Goal: Find specific page/section: Find specific page/section

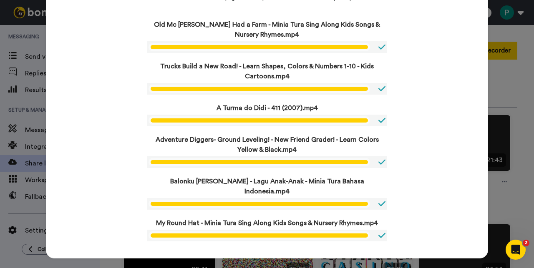
scroll to position [47, 0]
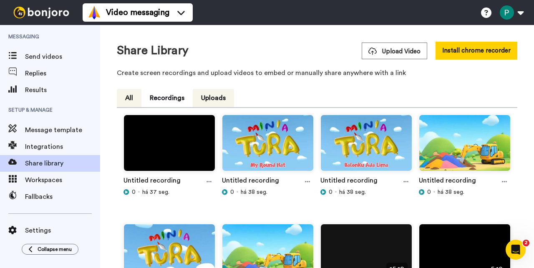
click at [127, 92] on button "All" at bounding box center [129, 98] width 25 height 18
